Goal: Task Accomplishment & Management: Use online tool/utility

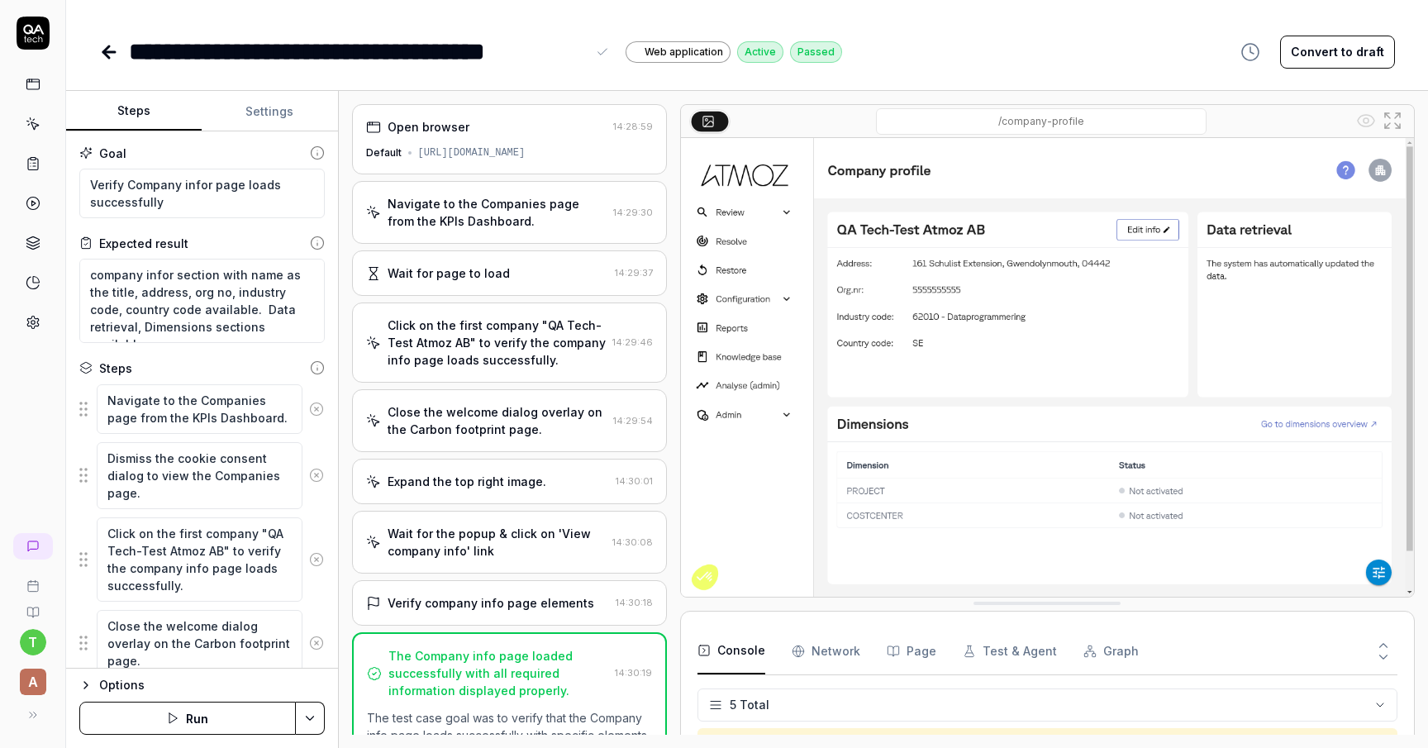
scroll to position [46, 0]
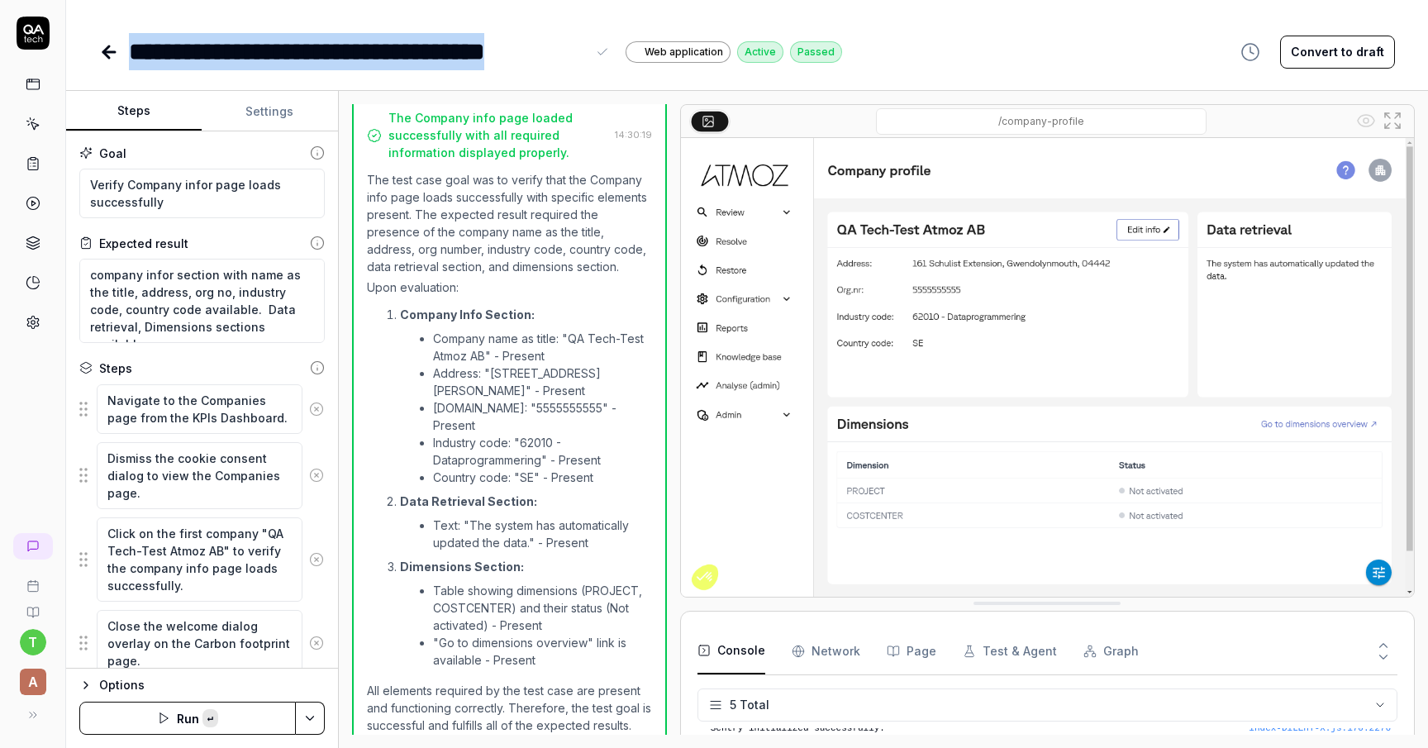
copy div "**********"
click at [111, 40] on link at bounding box center [110, 52] width 23 height 33
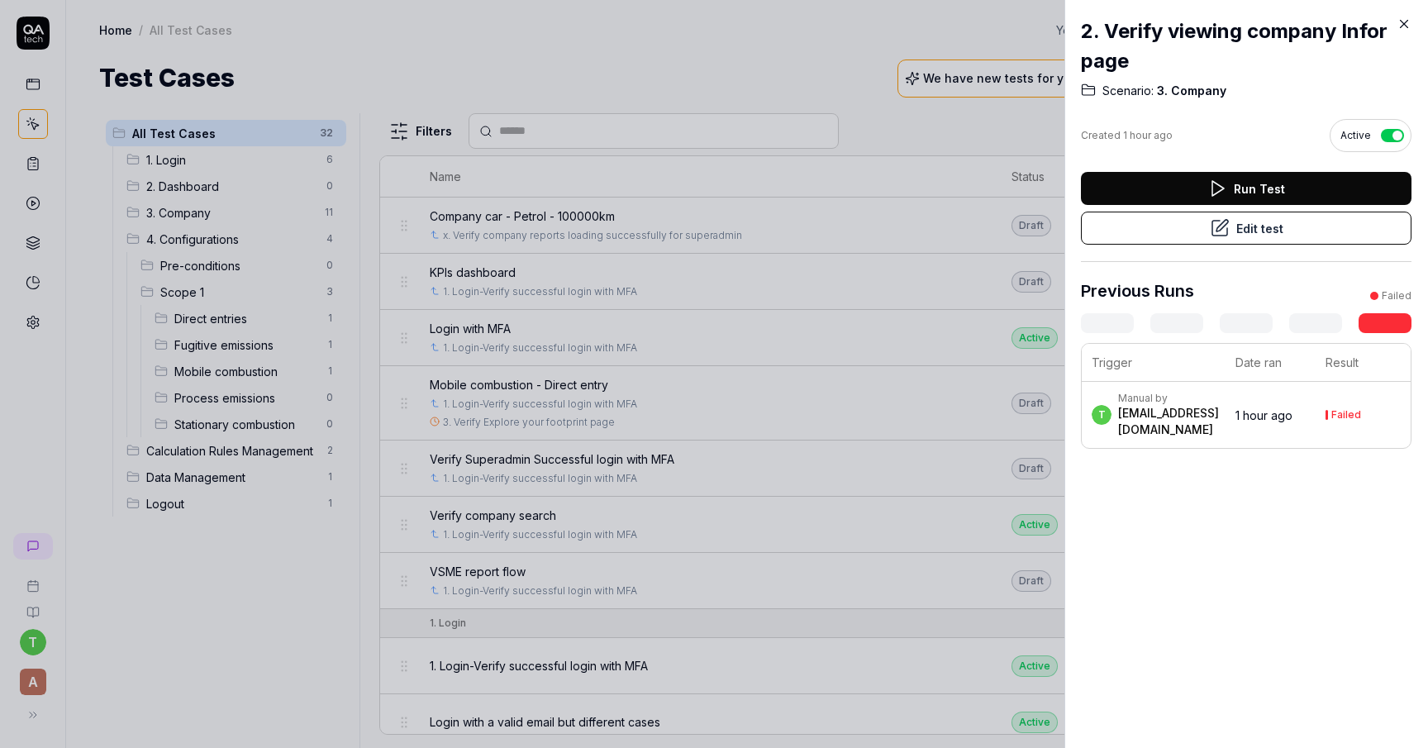
click at [198, 215] on div at bounding box center [714, 374] width 1428 height 748
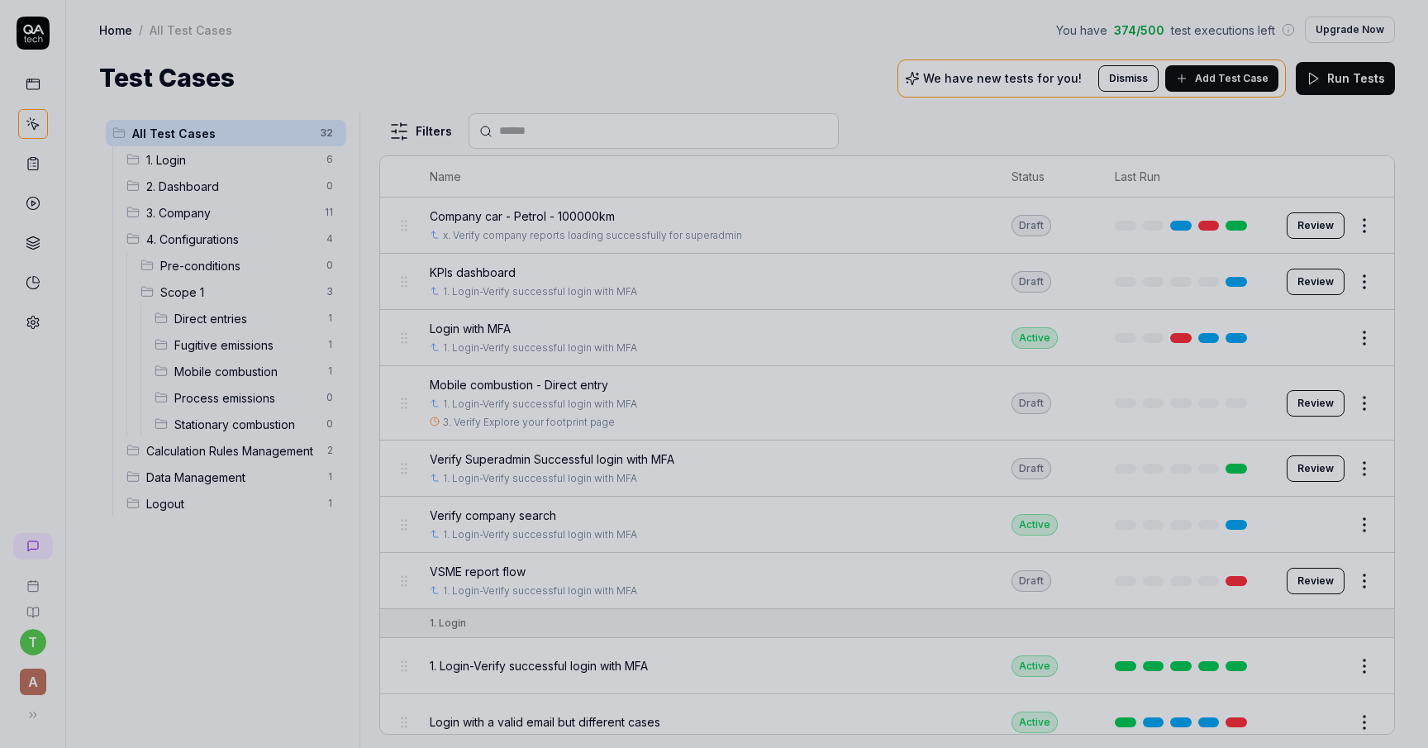
click at [198, 215] on div at bounding box center [714, 374] width 1428 height 748
click at [198, 213] on div at bounding box center [714, 374] width 1428 height 748
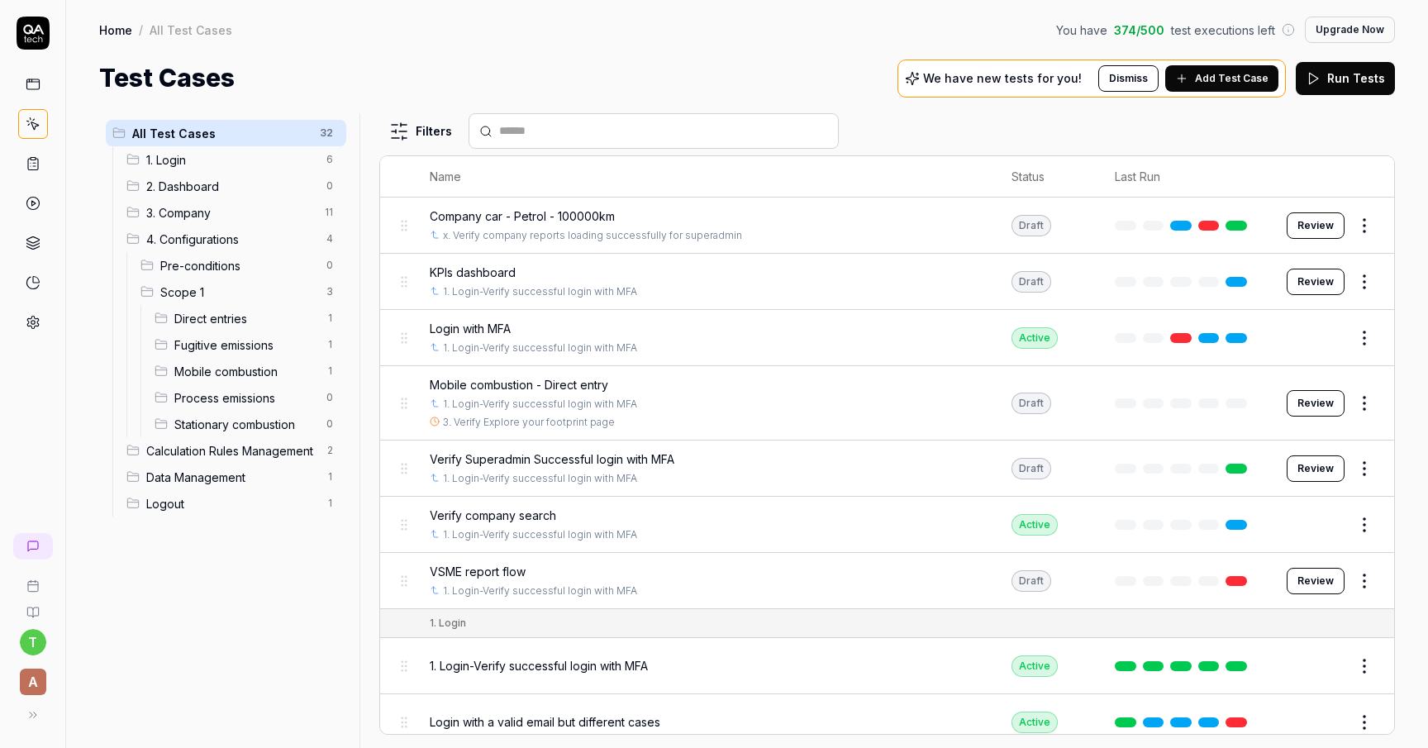
click at [198, 213] on span "3. Company" at bounding box center [230, 212] width 169 height 17
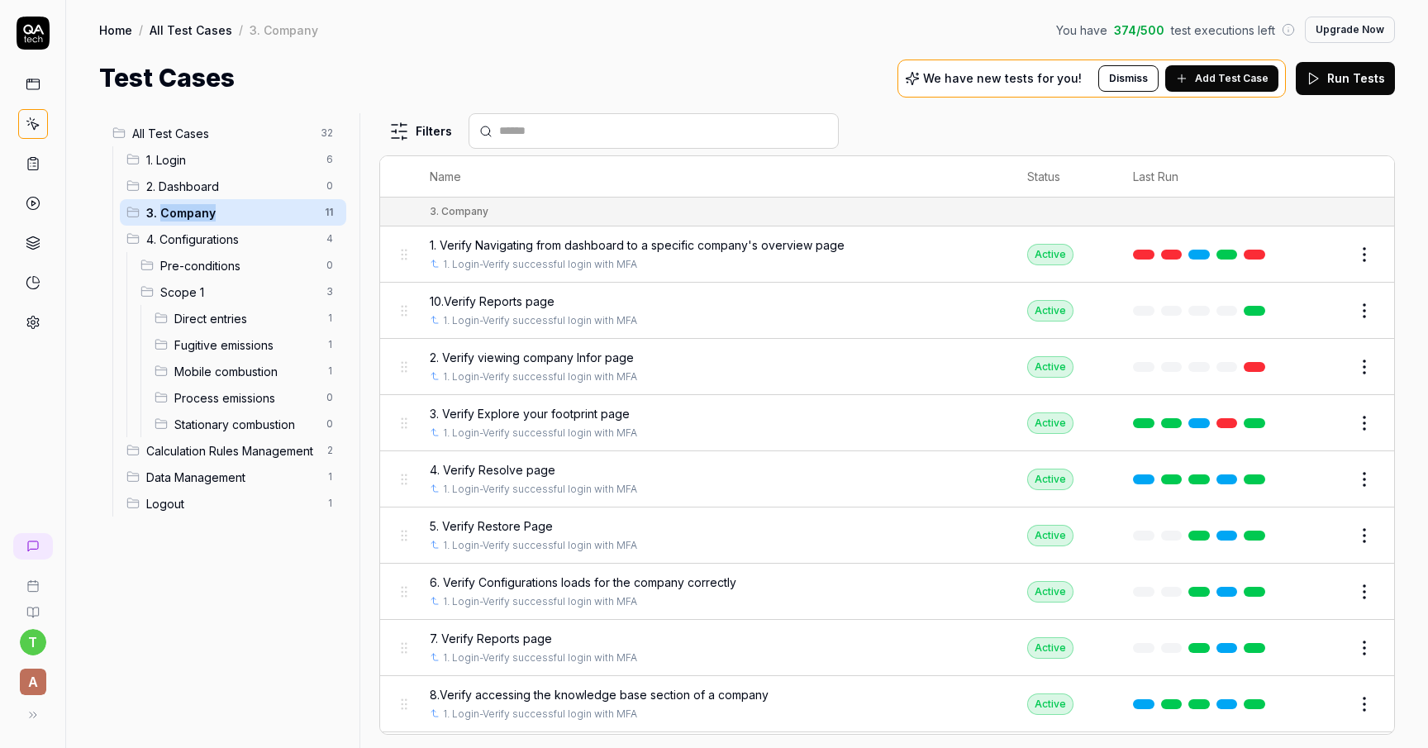
click at [818, 239] on span "1. Verify Navigating from dashboard to a specific company's overview page" at bounding box center [637, 244] width 415 height 17
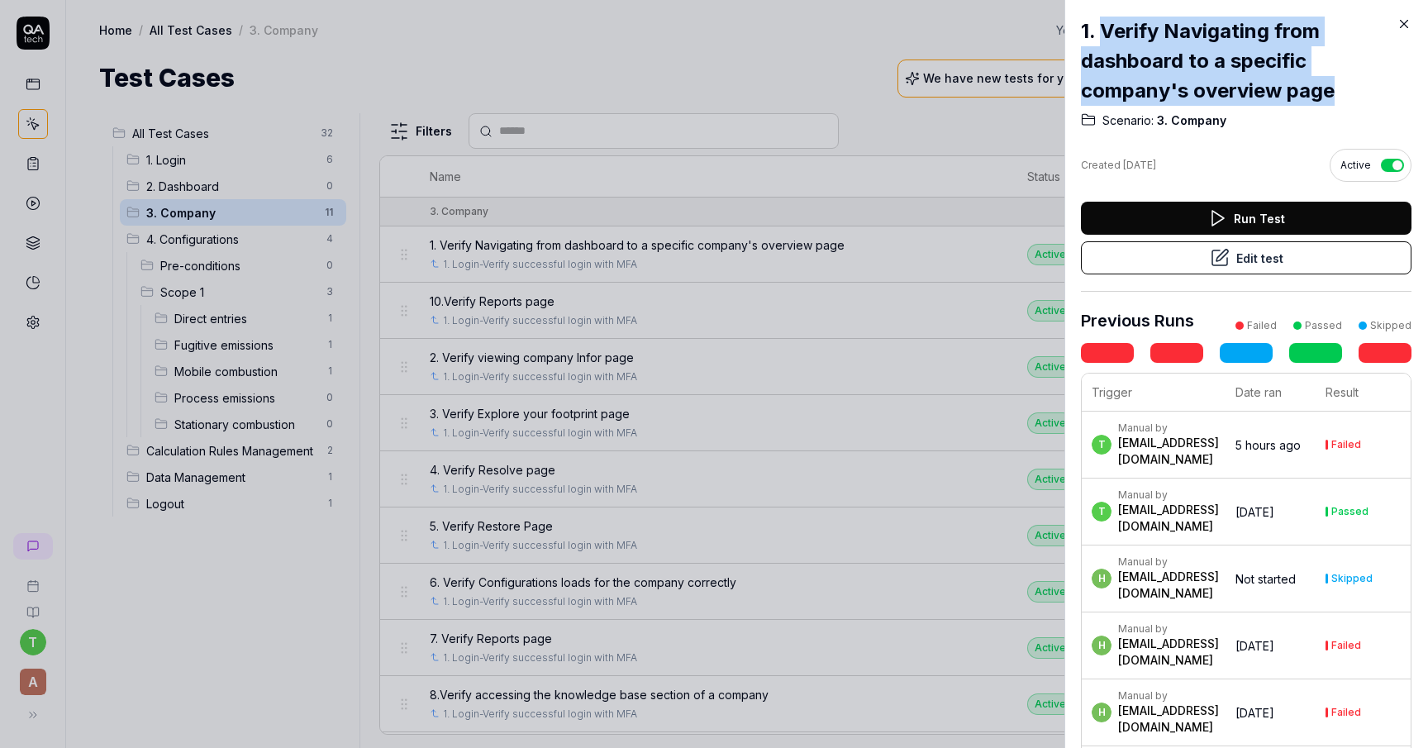
drag, startPoint x: 1274, startPoint y: 89, endPoint x: 1104, endPoint y: 29, distance: 180.6
click at [1104, 29] on h2 "1. Verify Navigating from dashboard to a specific company's overview page" at bounding box center [1246, 61] width 330 height 89
click at [1336, 91] on h2 "1. Verify Navigating from dashboard to a specific company's overview page" at bounding box center [1246, 61] width 330 height 89
drag, startPoint x: 1336, startPoint y: 91, endPoint x: 1084, endPoint y: 31, distance: 258.9
click at [1084, 31] on h2 "1. Verify Navigating from dashboard to a specific company's overview page" at bounding box center [1246, 61] width 330 height 89
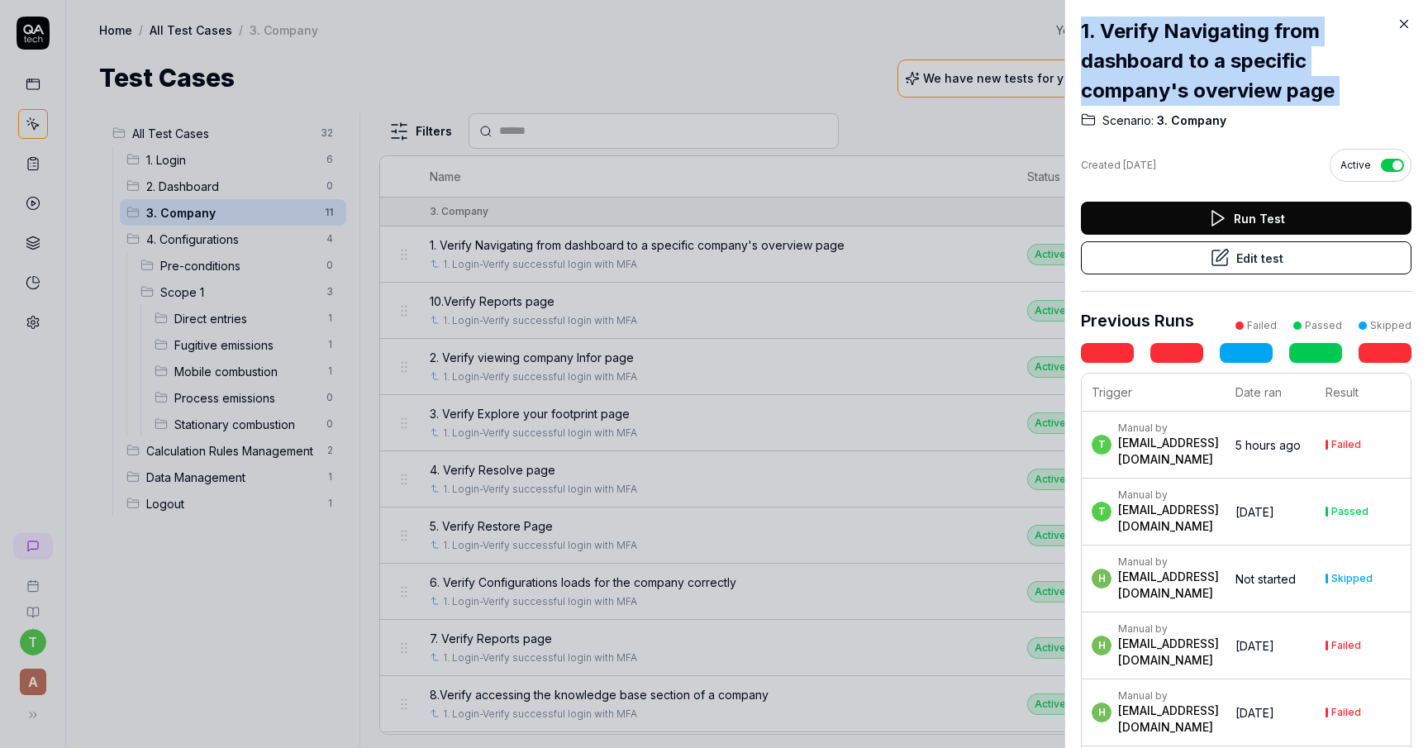
click at [1259, 258] on button "Edit test" at bounding box center [1246, 257] width 330 height 33
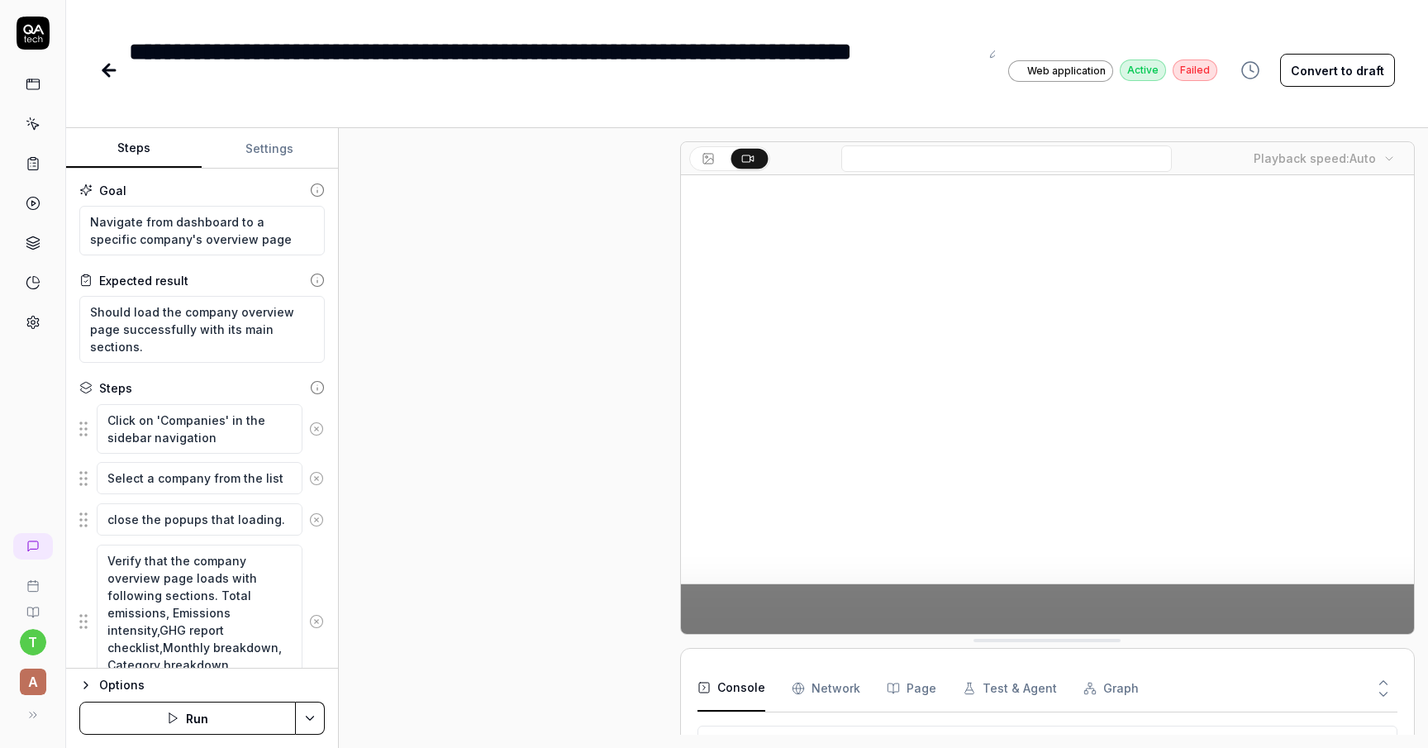
scroll to position [273, 0]
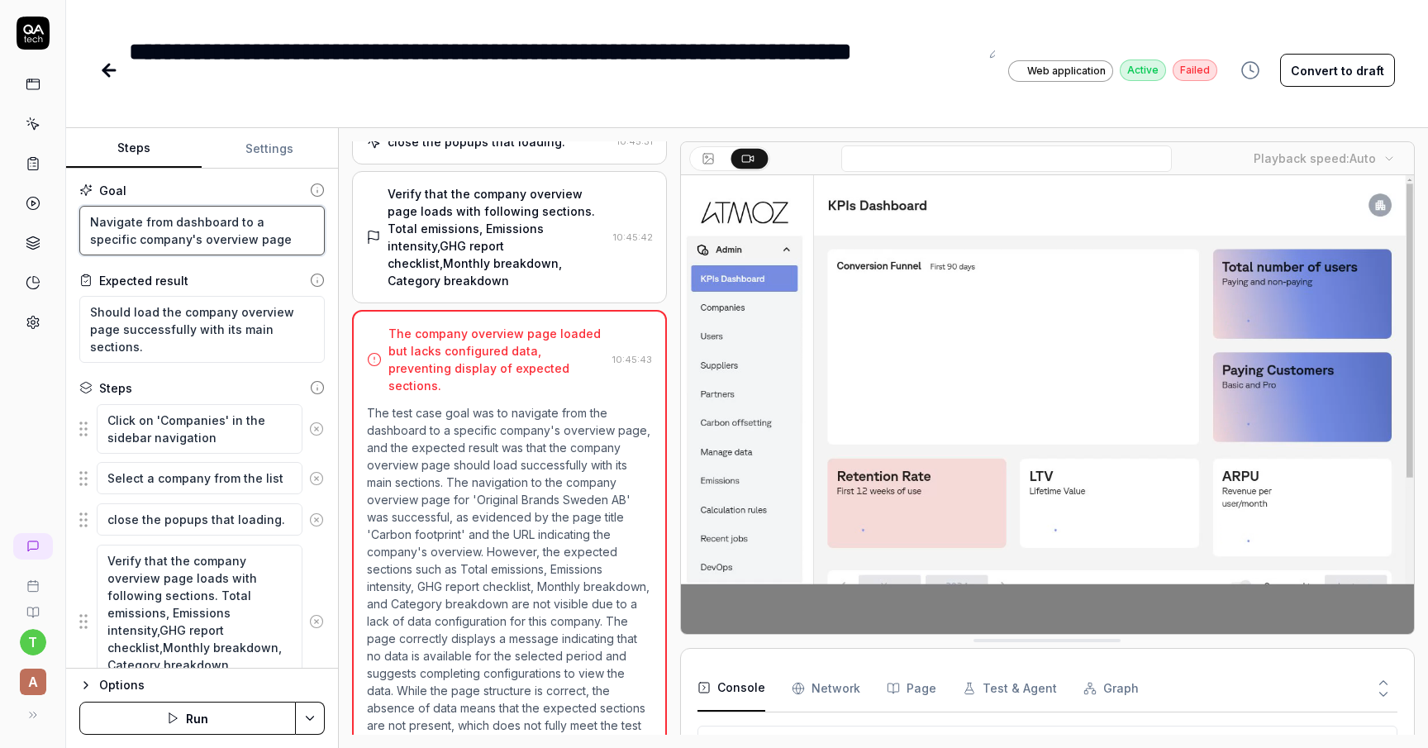
click at [250, 241] on textarea "Navigate from dashboard to a specific company's overview page" at bounding box center [201, 231] width 245 height 50
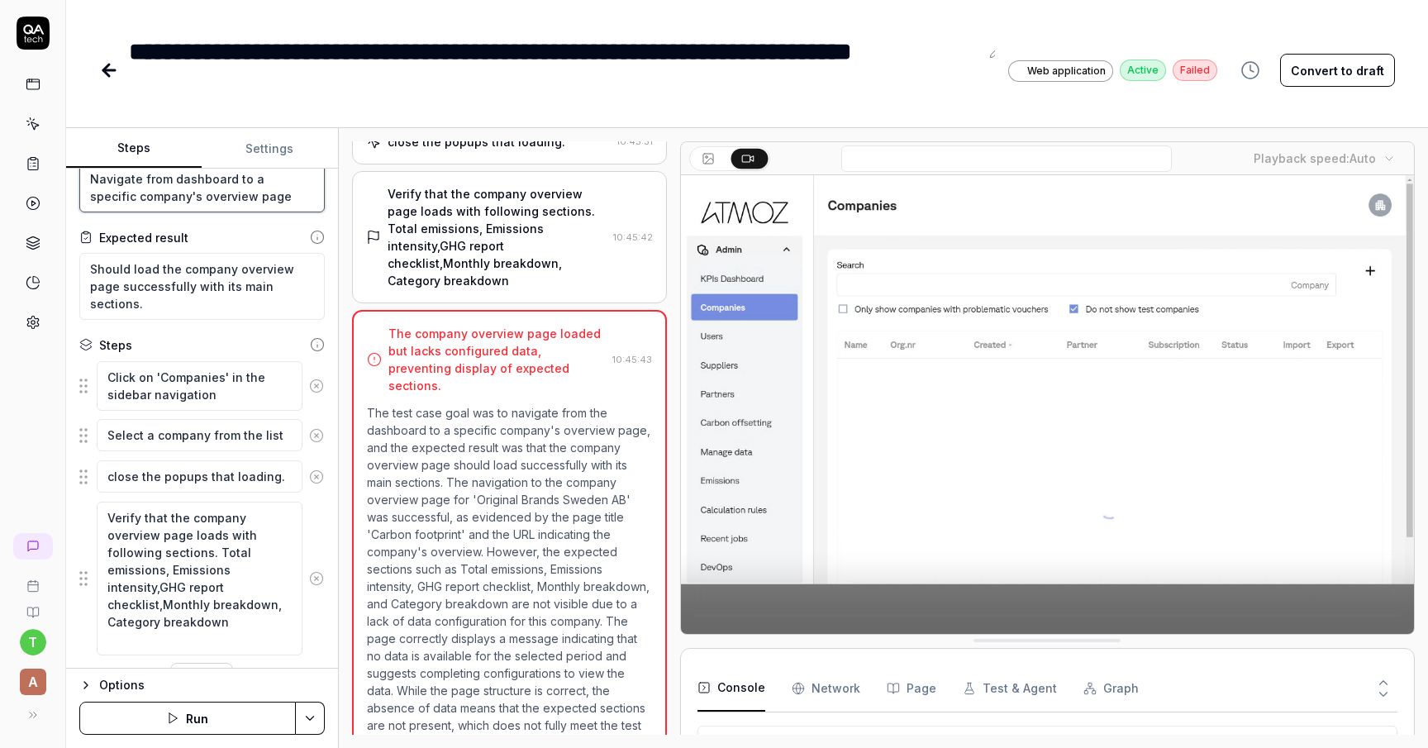
scroll to position [82, 0]
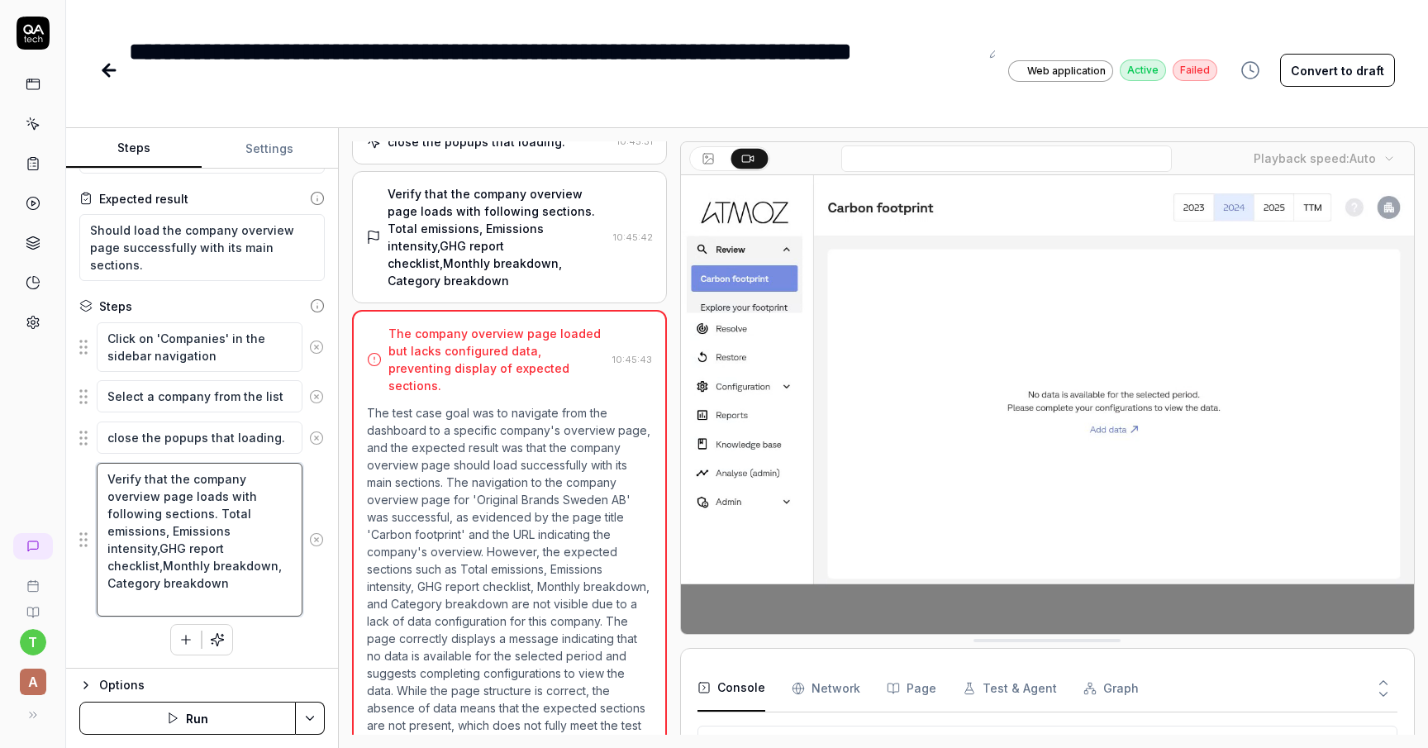
click at [216, 551] on textarea "Verify that the company overview page loads with following sections. Total emis…" at bounding box center [200, 540] width 206 height 154
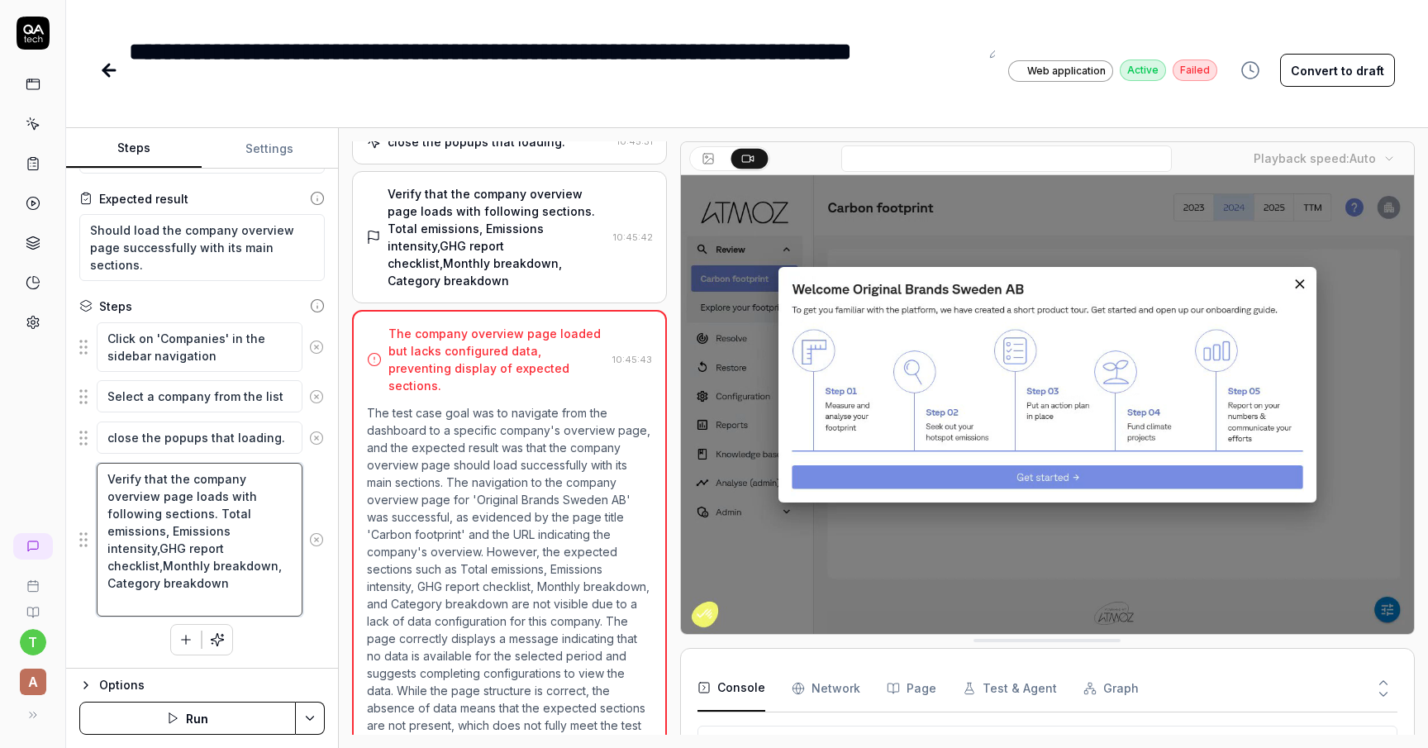
type textarea "*"
